Goal: Information Seeking & Learning: Understand process/instructions

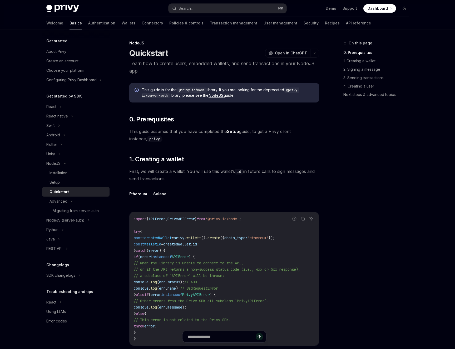
scroll to position [28, 0]
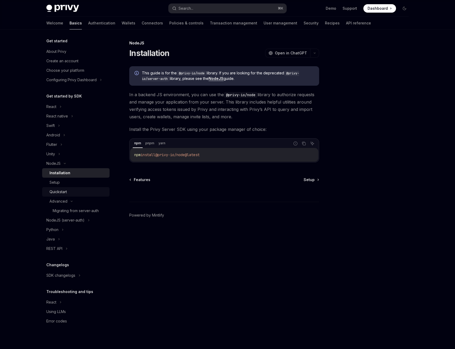
click at [57, 189] on div "Quickstart" at bounding box center [57, 192] width 17 height 6
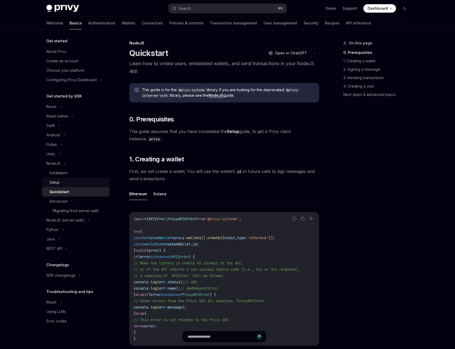
click at [60, 184] on div "Setup" at bounding box center [77, 182] width 57 height 6
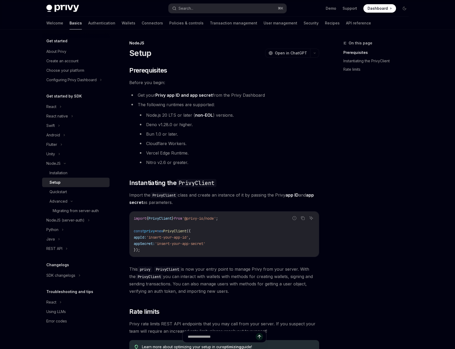
scroll to position [90, 0]
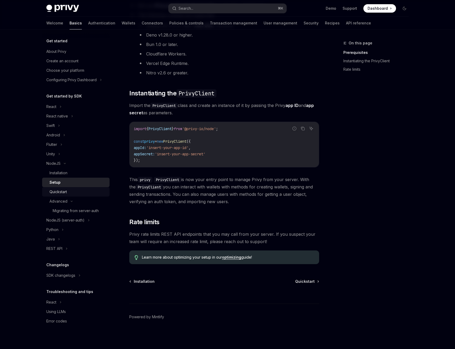
click at [60, 188] on link "Quickstart" at bounding box center [75, 191] width 67 height 9
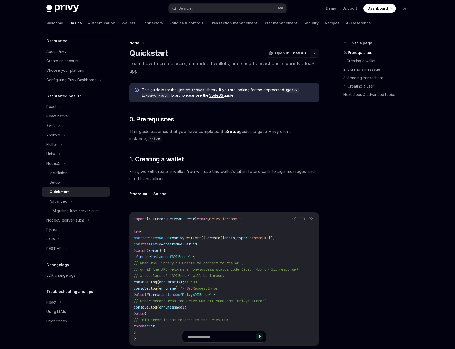
click at [313, 53] on icon "button" at bounding box center [314, 53] width 6 height 2
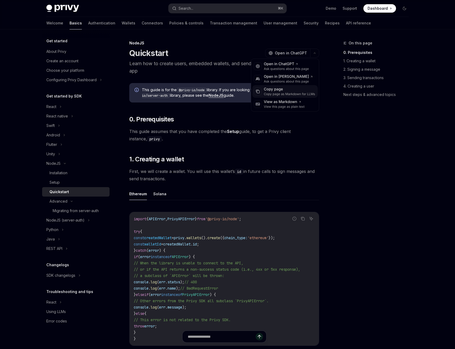
click at [284, 90] on div "Copy page" at bounding box center [289, 89] width 51 height 5
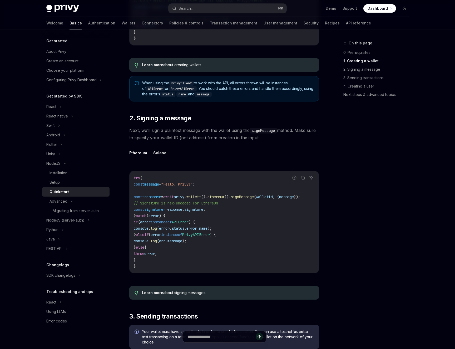
scroll to position [420, 0]
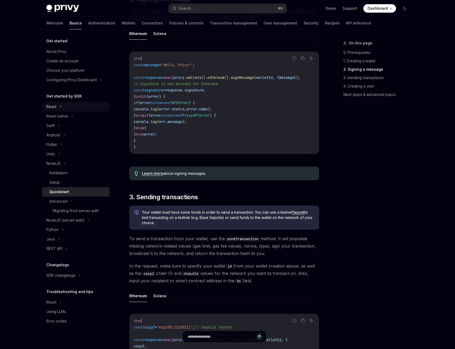
click at [68, 110] on div "React" at bounding box center [75, 106] width 67 height 9
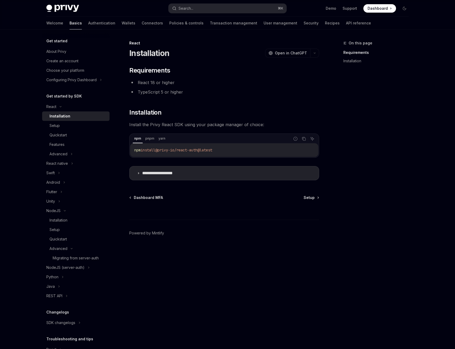
click at [65, 120] on link "Installation" at bounding box center [75, 116] width 67 height 9
click at [65, 124] on div "Setup" at bounding box center [77, 126] width 57 height 6
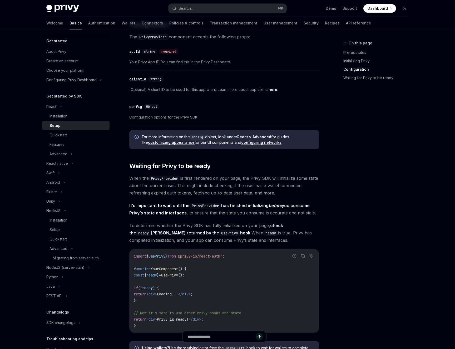
scroll to position [561, 0]
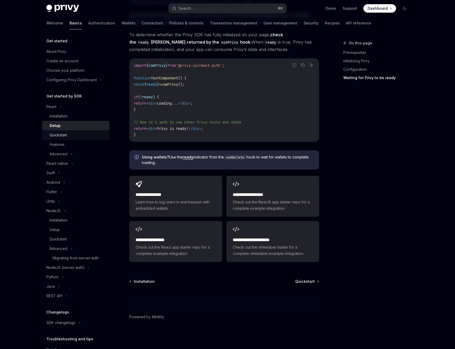
click at [76, 133] on div "Quickstart" at bounding box center [77, 135] width 57 height 6
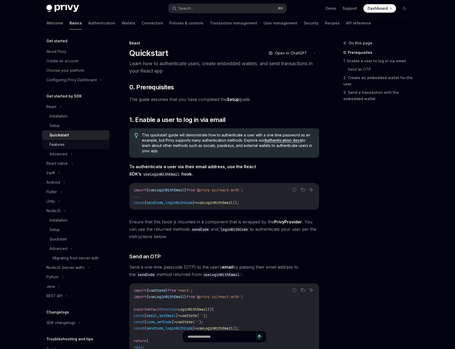
click at [76, 141] on link "Features" at bounding box center [75, 144] width 67 height 9
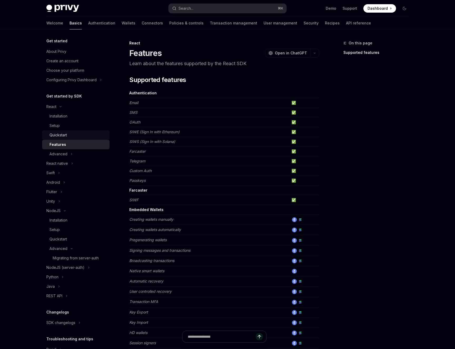
click at [84, 135] on div "Quickstart" at bounding box center [77, 135] width 57 height 6
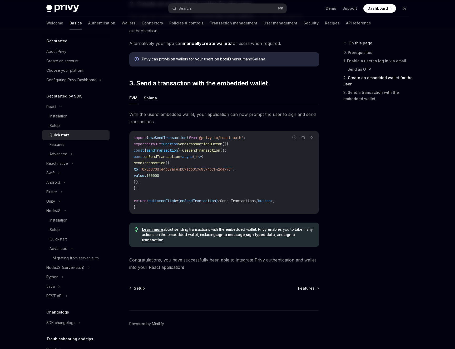
scroll to position [421, 0]
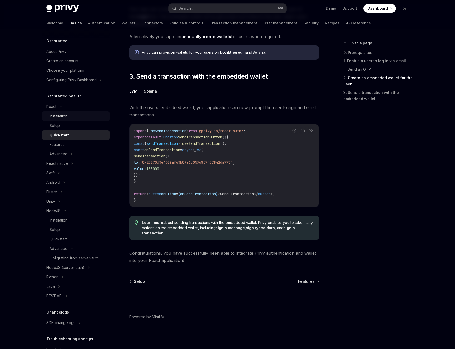
click at [60, 114] on div "Installation" at bounding box center [58, 116] width 18 height 6
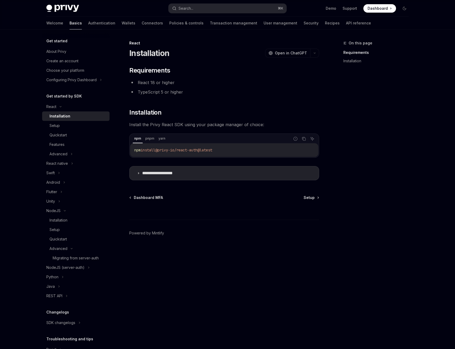
click at [61, 121] on link "Installation" at bounding box center [75, 116] width 67 height 9
click at [61, 128] on div "Setup" at bounding box center [77, 126] width 57 height 6
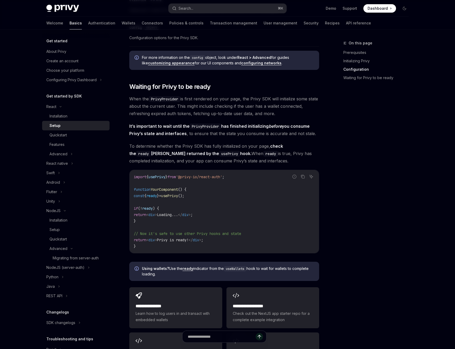
scroll to position [561, 0]
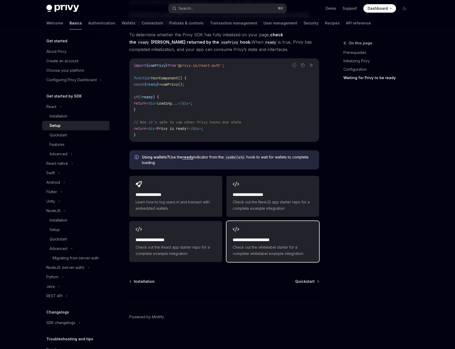
click at [266, 246] on span "Check out the whitelabel starter for a complete whitelabel example integration" at bounding box center [273, 250] width 80 height 13
click at [57, 132] on div "Quickstart" at bounding box center [57, 135] width 17 height 6
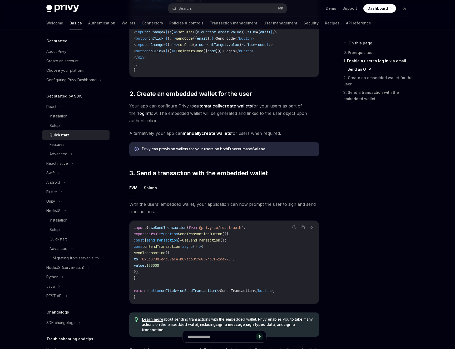
scroll to position [330, 0]
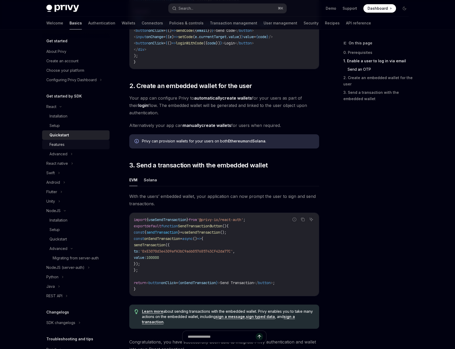
click at [67, 144] on div "Features" at bounding box center [77, 145] width 57 height 6
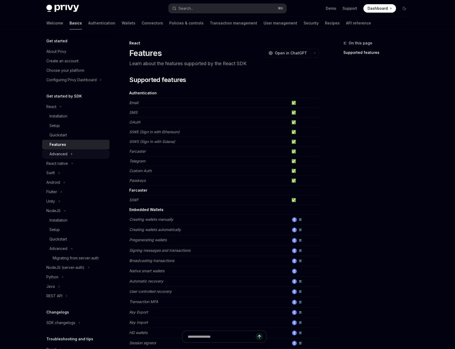
click at [77, 155] on div "Advanced" at bounding box center [75, 153] width 67 height 9
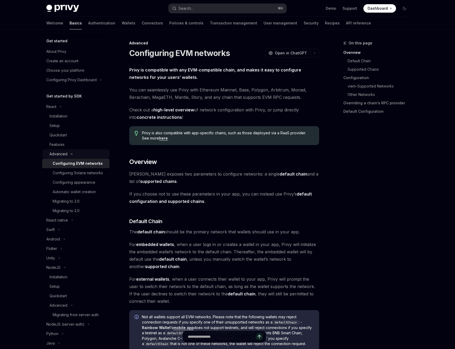
click at [80, 155] on div "Advanced" at bounding box center [75, 153] width 67 height 9
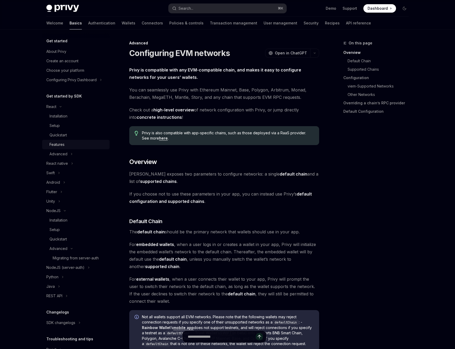
click at [80, 146] on div "Features" at bounding box center [77, 145] width 57 height 6
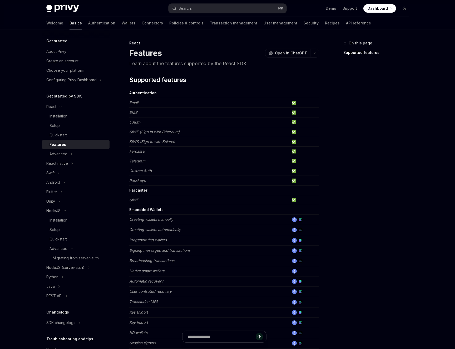
scroll to position [217, 0]
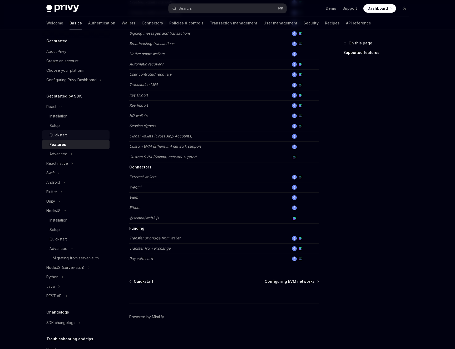
click at [64, 137] on div "Quickstart" at bounding box center [57, 135] width 17 height 6
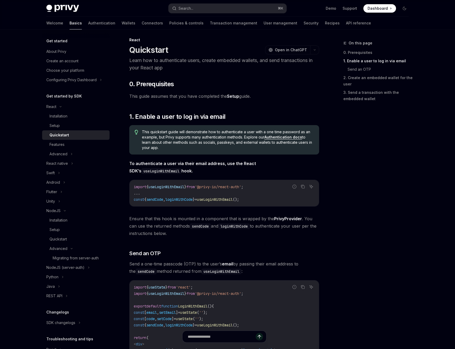
scroll to position [298, 0]
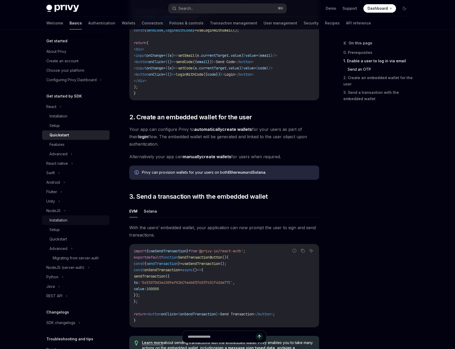
click at [88, 218] on div "Installation" at bounding box center [77, 220] width 57 height 6
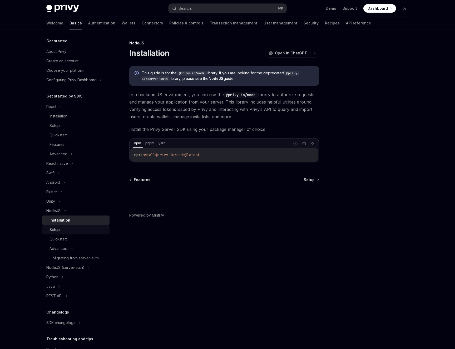
click at [83, 231] on div "Setup" at bounding box center [77, 230] width 57 height 6
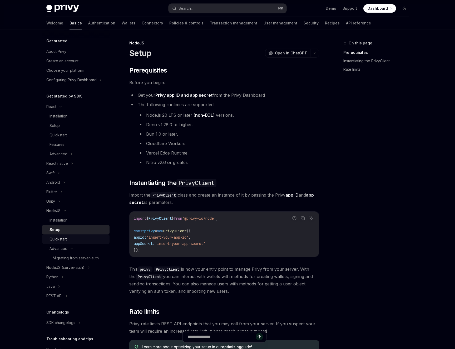
click at [81, 237] on div "Quickstart" at bounding box center [77, 239] width 57 height 6
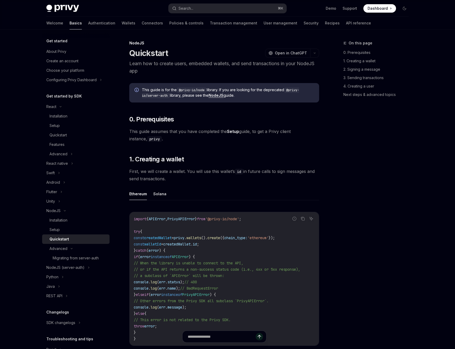
type textarea "*"
click at [313, 52] on button "button" at bounding box center [314, 53] width 9 height 9
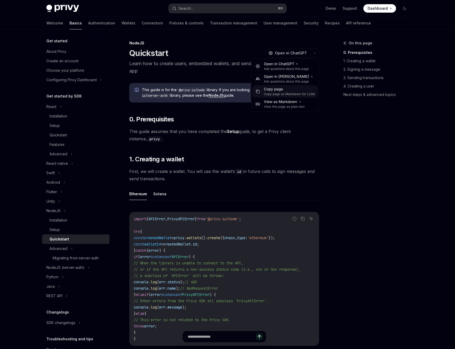
click at [286, 89] on div "Copy page" at bounding box center [289, 89] width 51 height 5
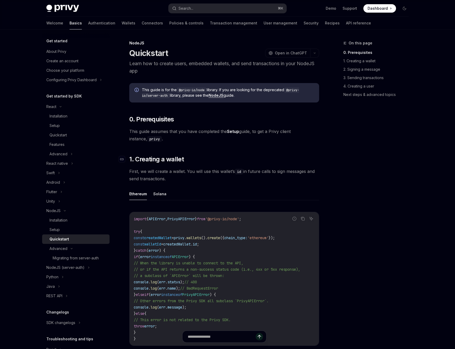
click at [245, 159] on h2 "​ 1. Creating a wallet" at bounding box center [224, 159] width 190 height 8
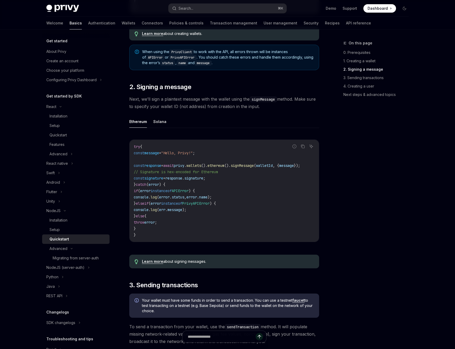
scroll to position [453, 0]
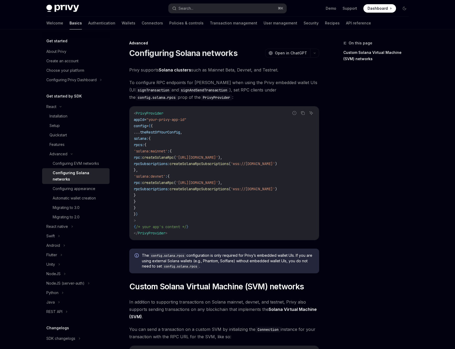
scroll to position [148, 0]
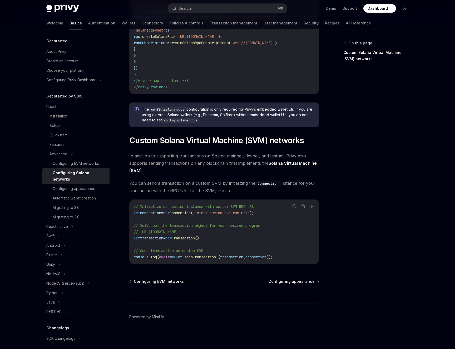
click at [300, 68] on code "< PrivyProvider appId = "your-privy-app-id" config = { { ... theRestOfYourConfi…" at bounding box center [224, 27] width 181 height 126
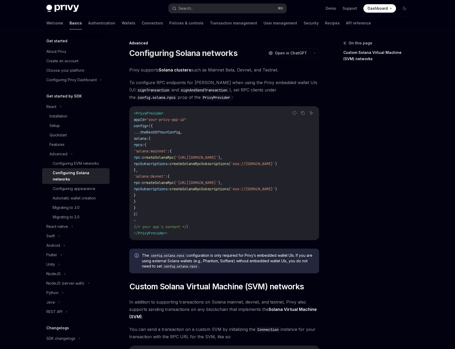
scroll to position [148, 0]
